Goal: Task Accomplishment & Management: Use online tool/utility

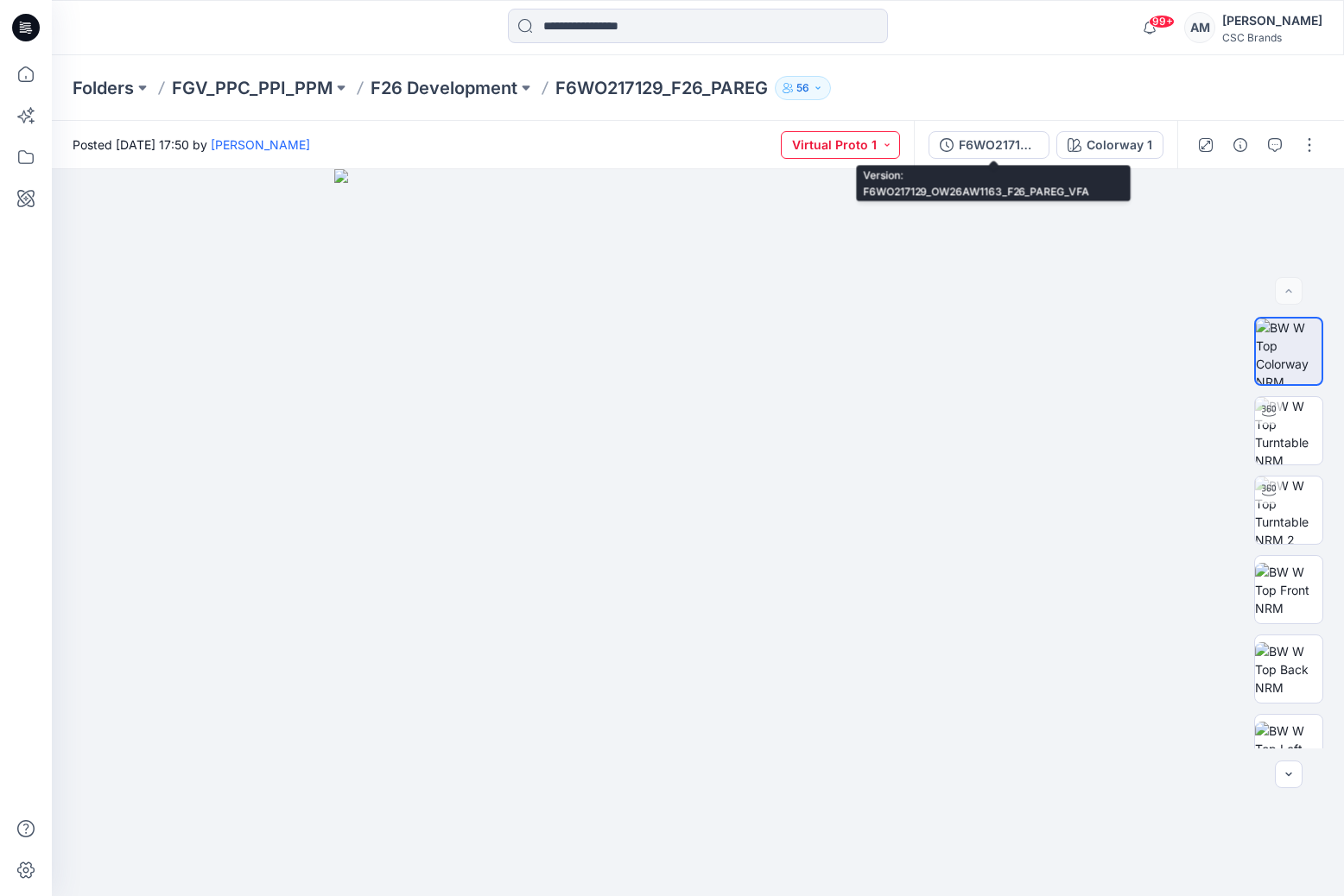
click at [883, 139] on button "Virtual Proto 1" at bounding box center [840, 145] width 119 height 28
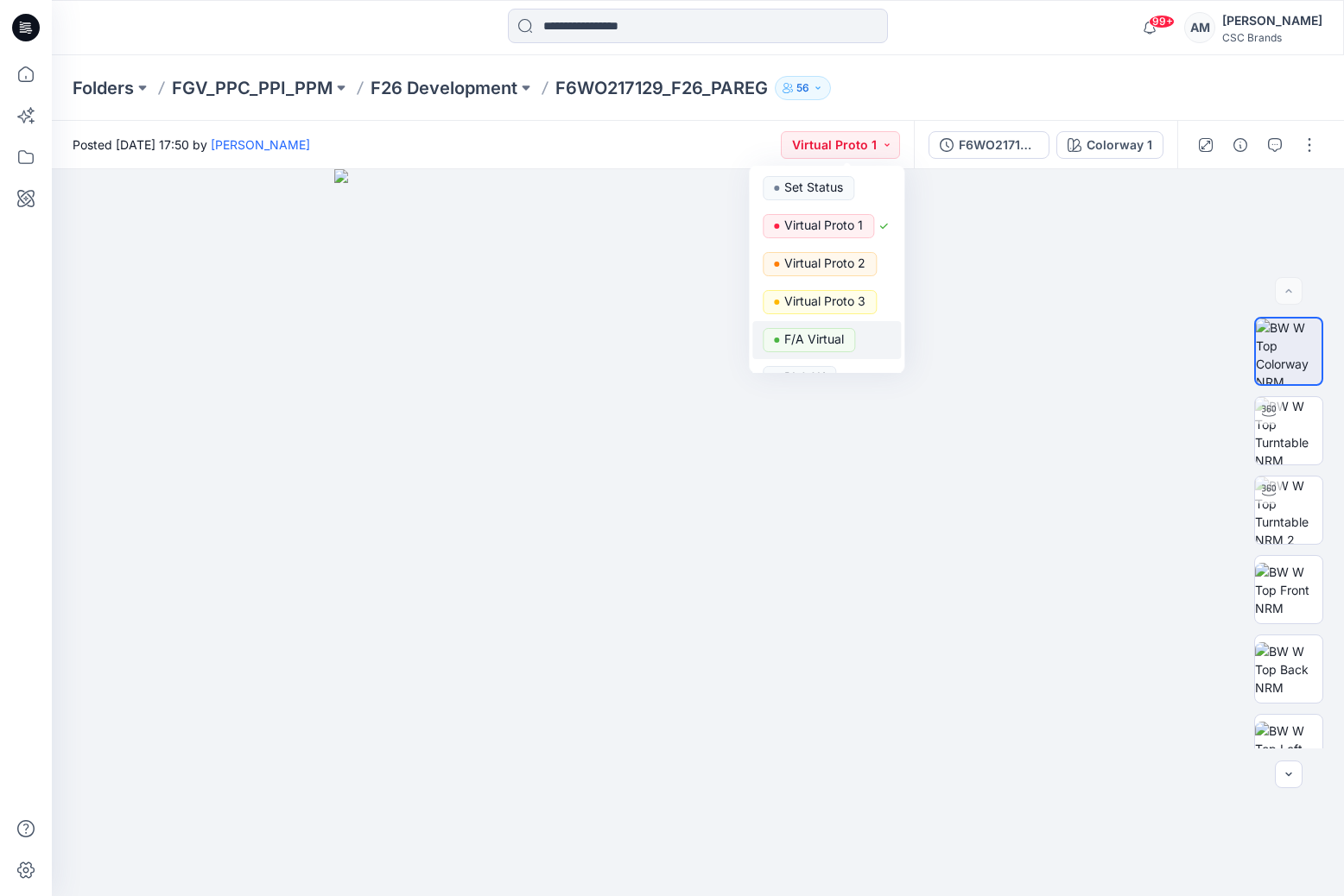
click at [833, 341] on p "F/A Virtual" at bounding box center [814, 338] width 59 height 22
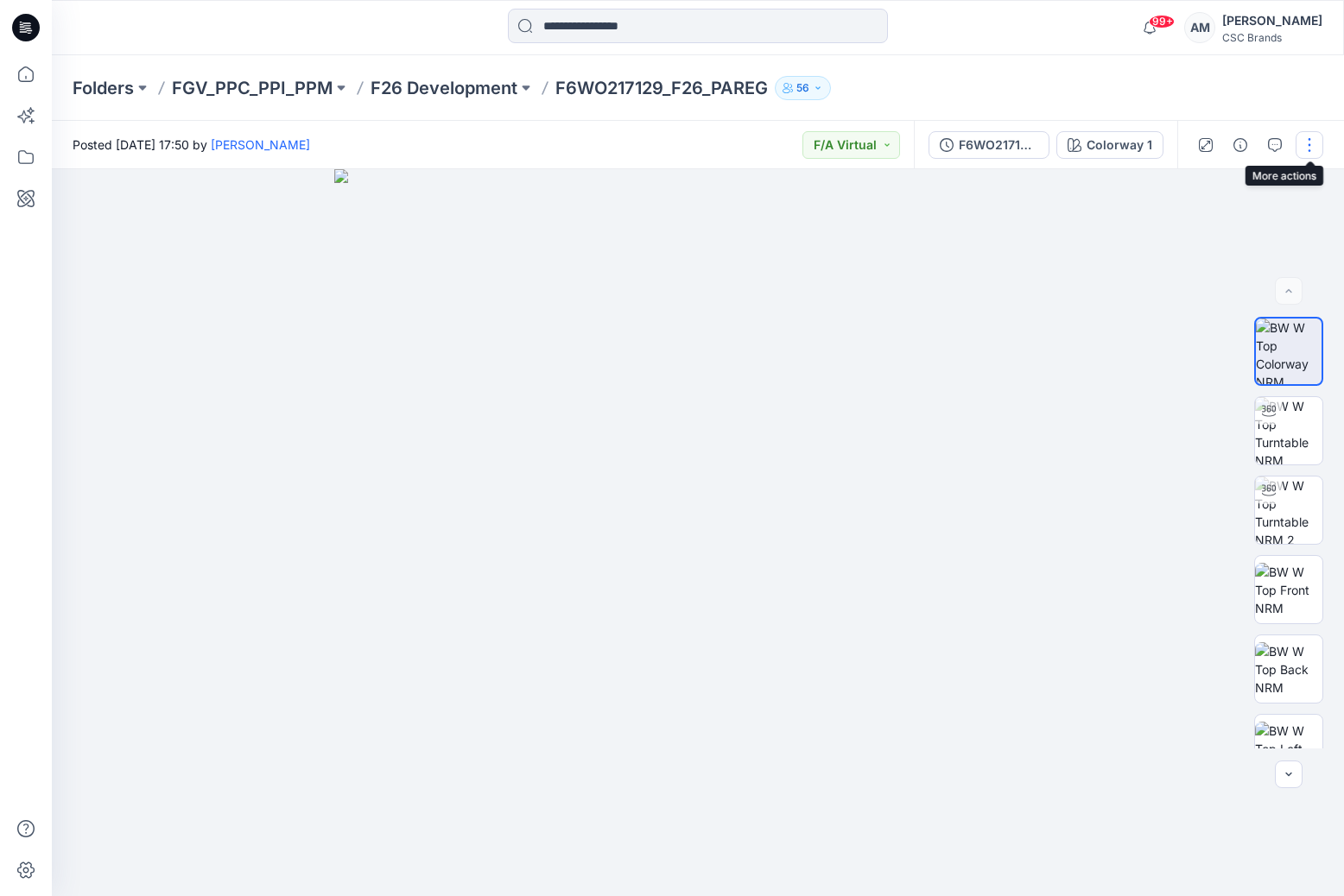
click at [1308, 143] on button "button" at bounding box center [1309, 145] width 28 height 28
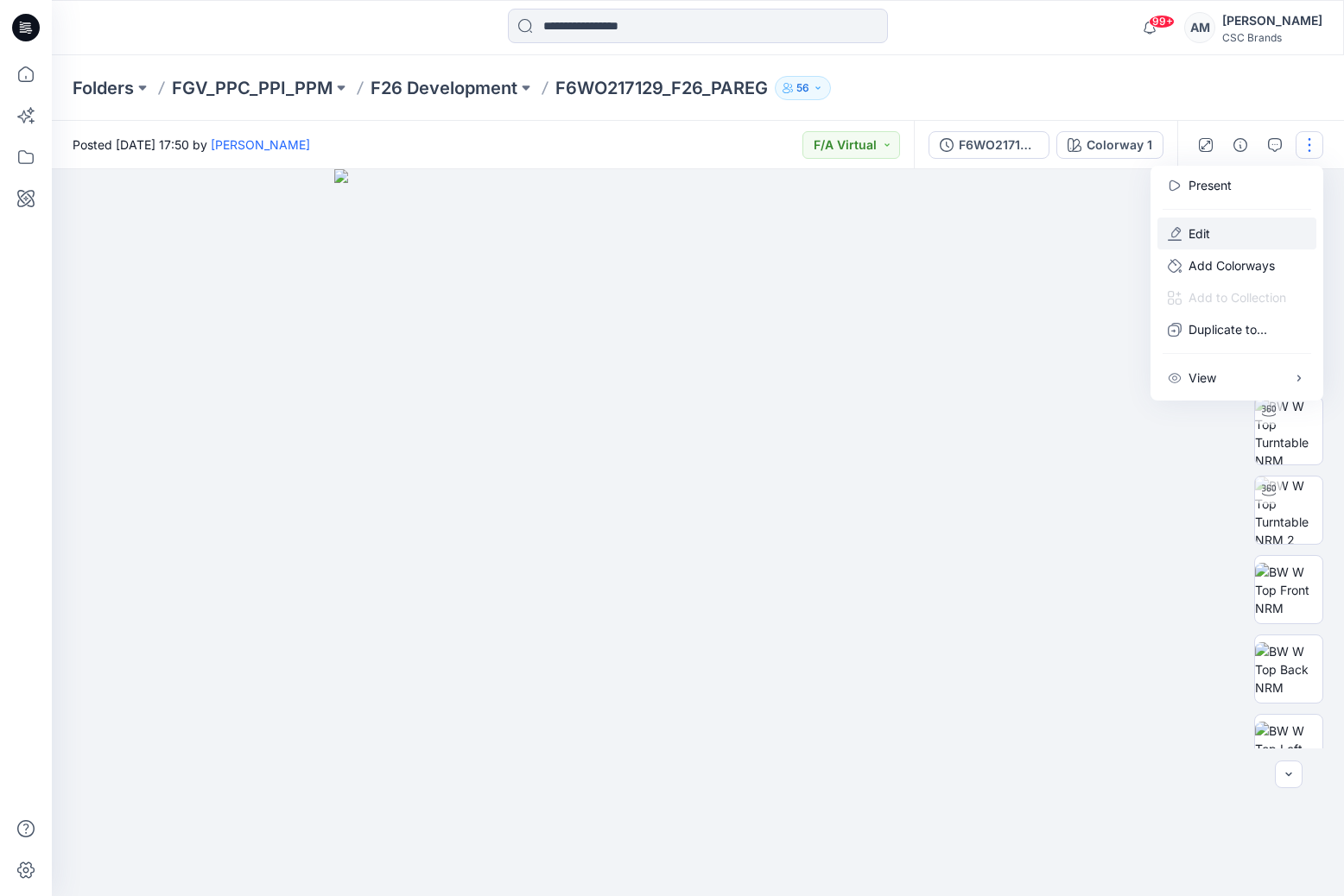
click at [1233, 235] on button "Edit" at bounding box center [1237, 233] width 159 height 32
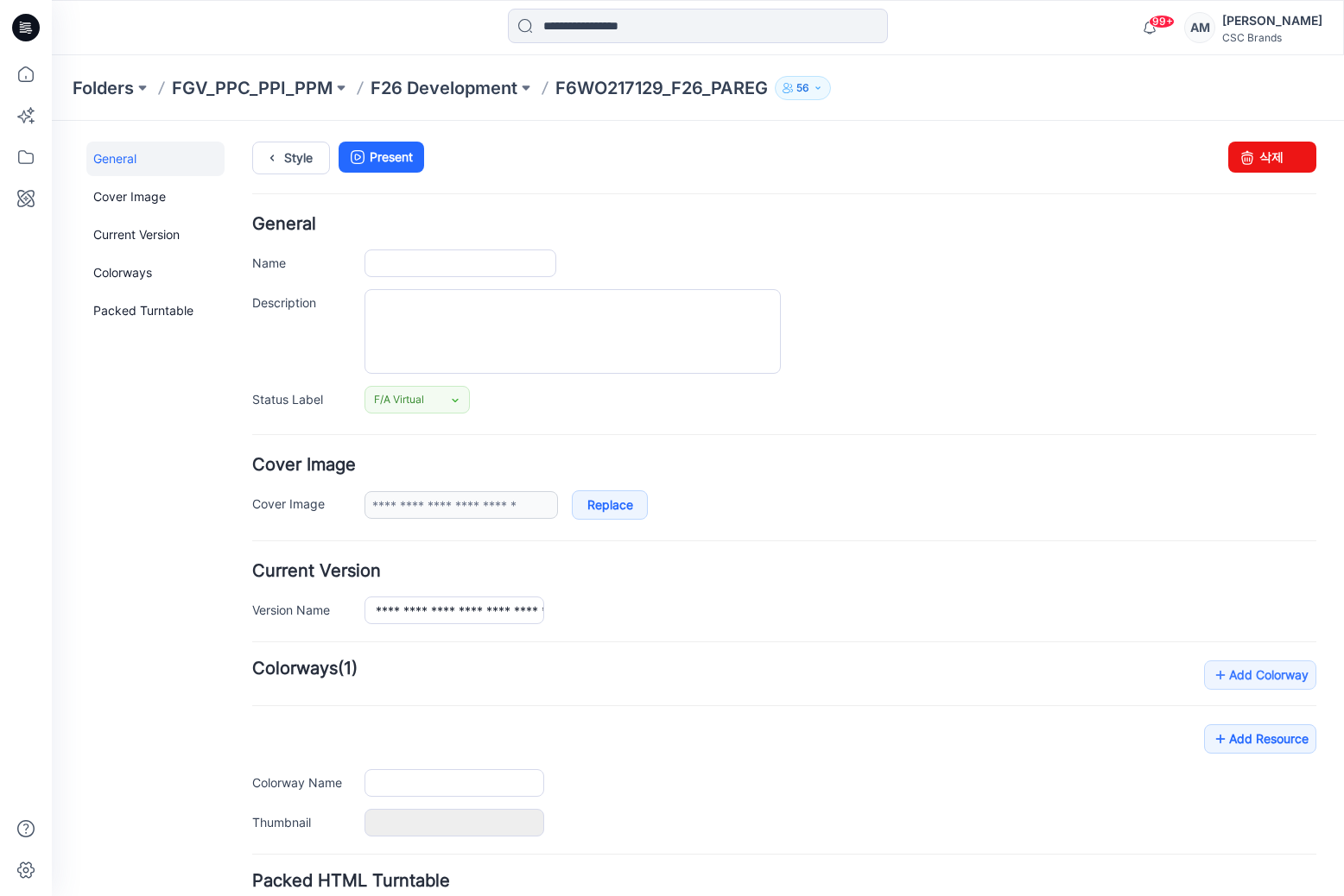
type input "**********"
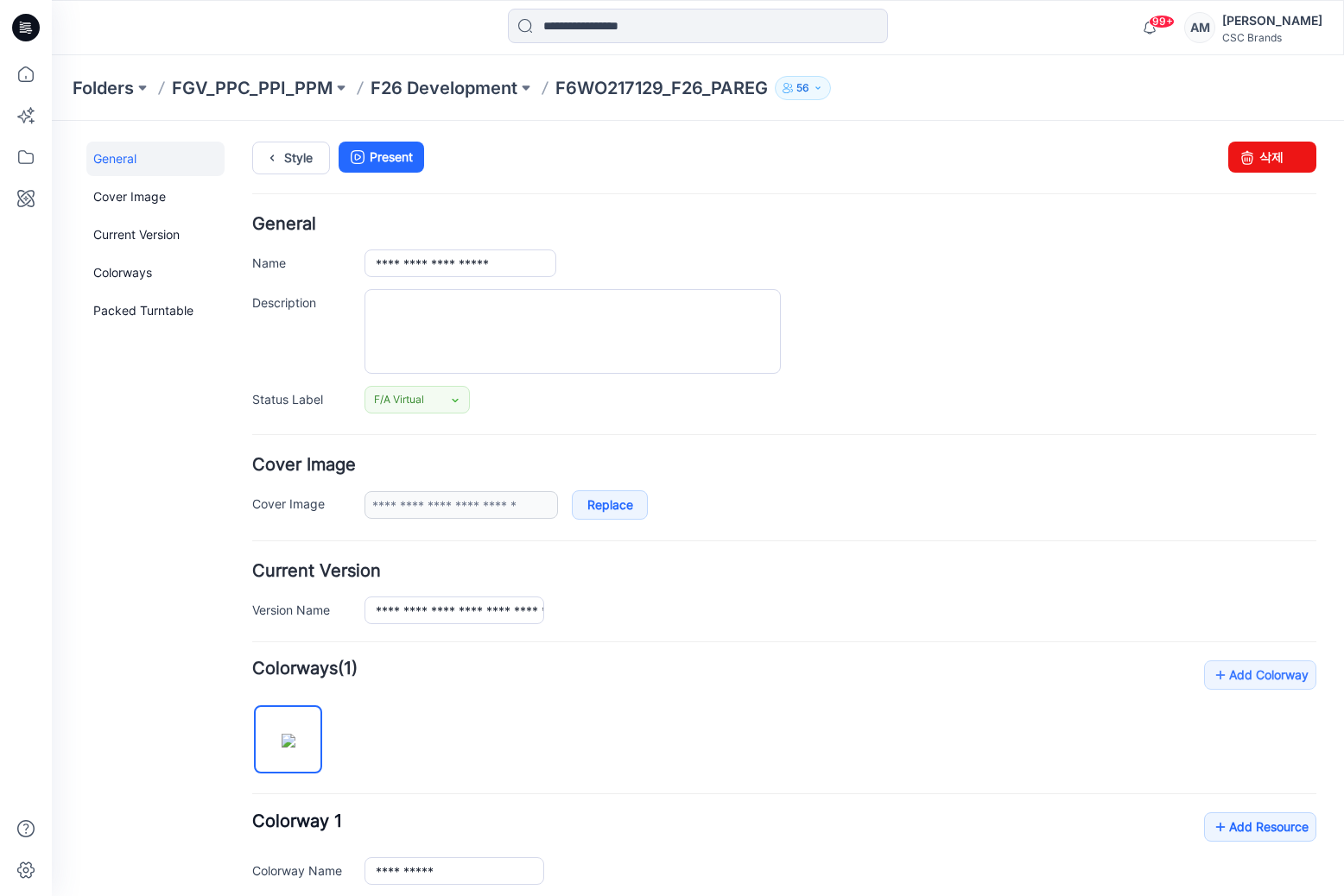
scroll to position [431, 0]
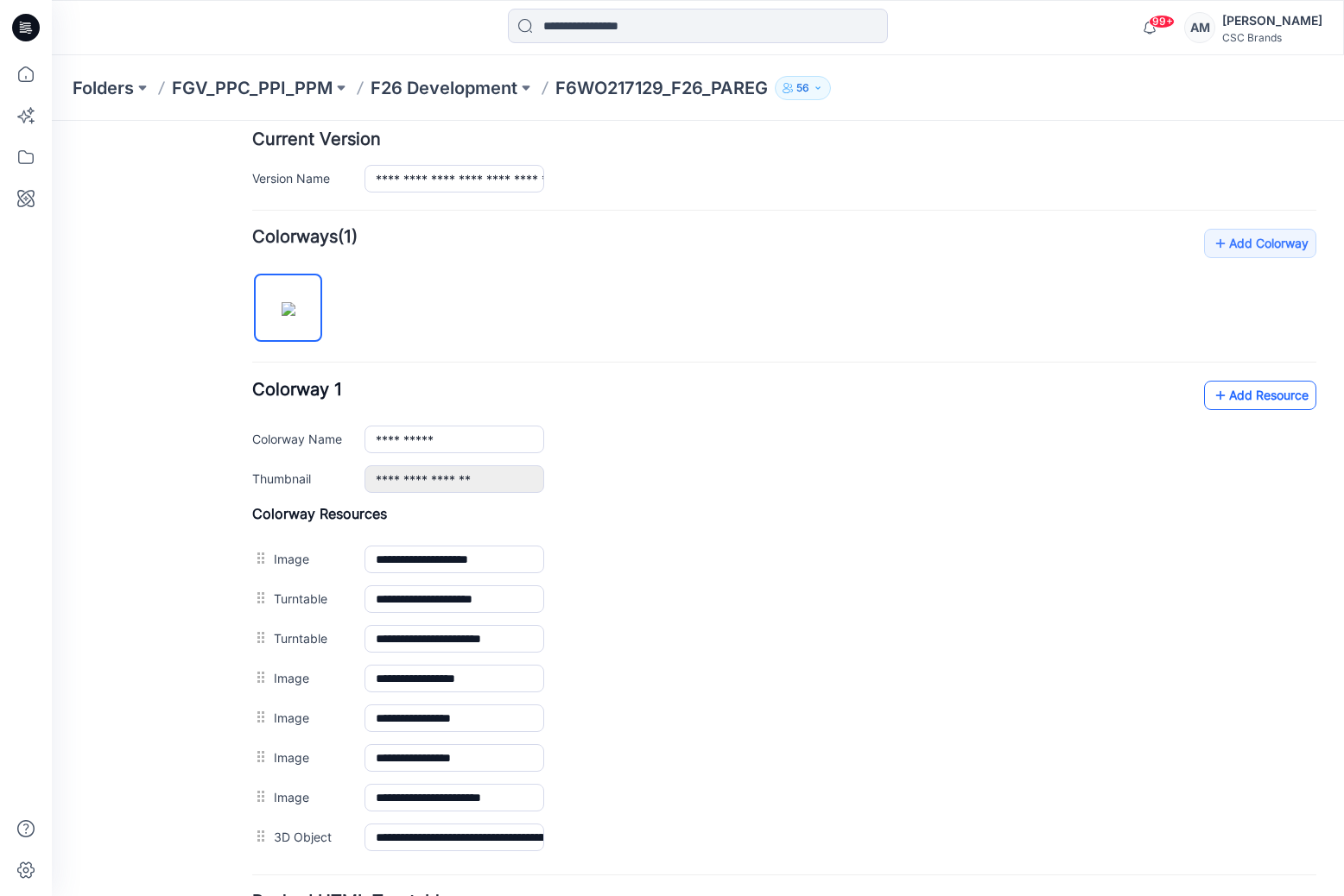
click at [1223, 402] on link "Add Resource" at bounding box center [1260, 395] width 112 height 30
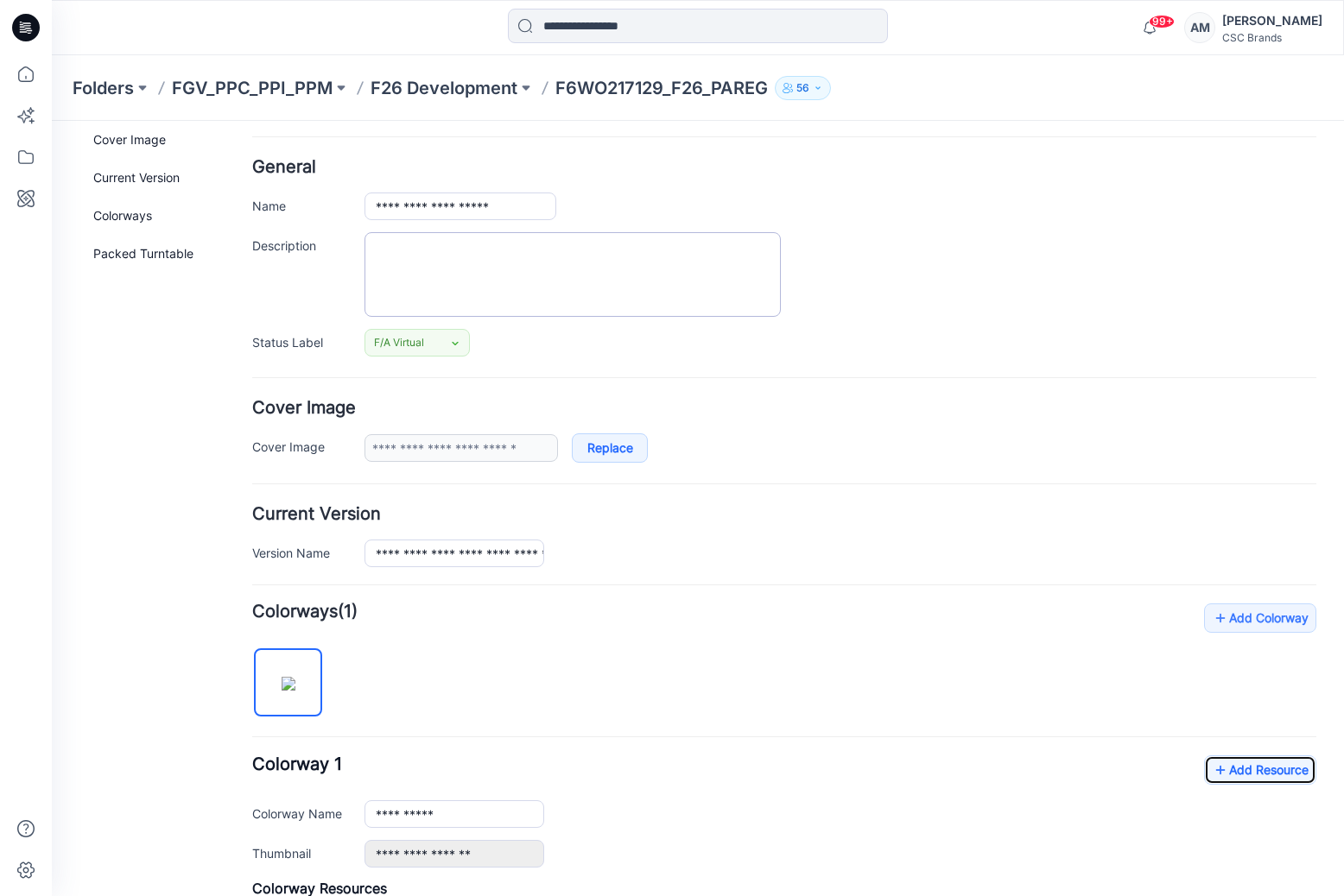
scroll to position [0, 0]
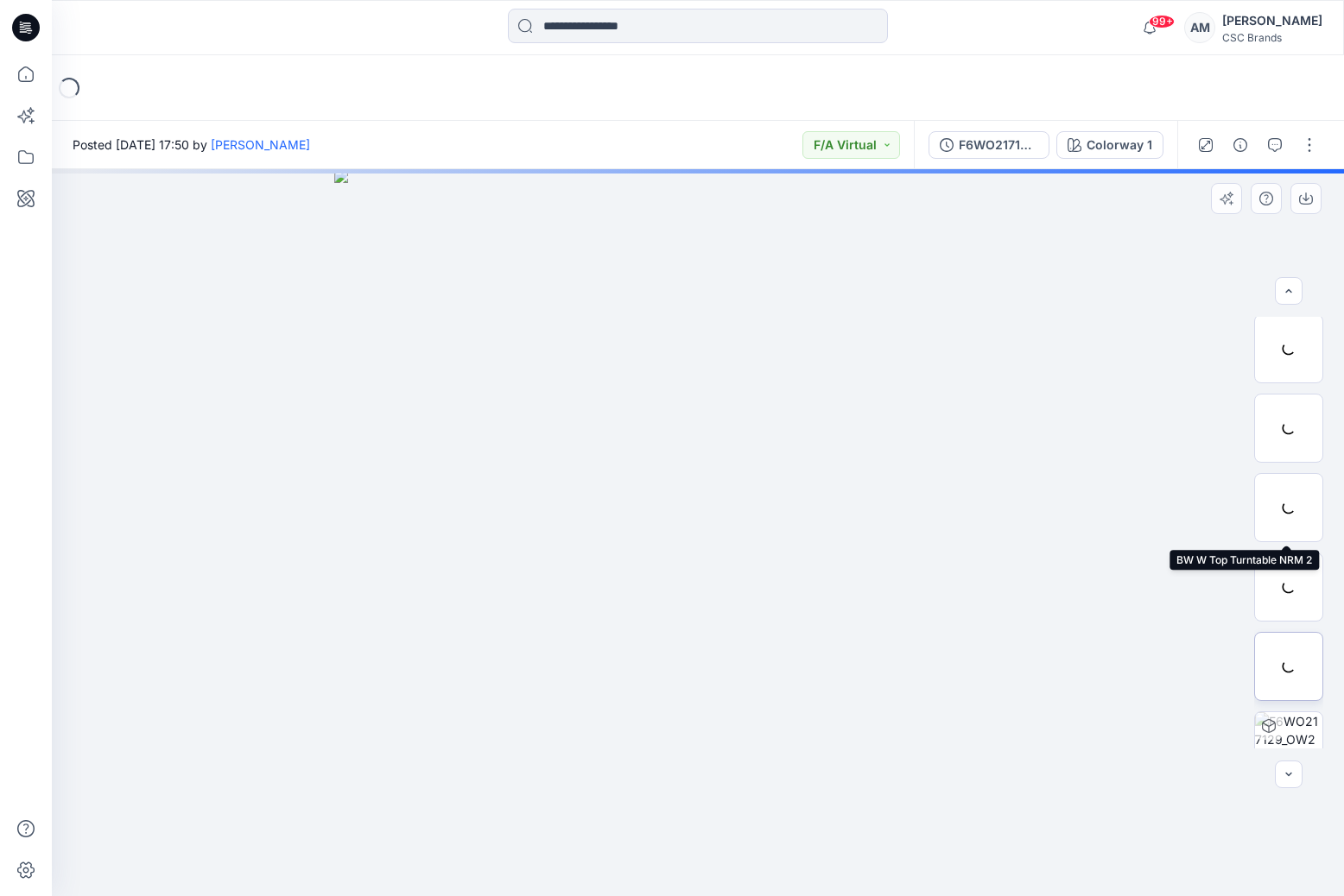
scroll to position [273, 0]
